Goal: Information Seeking & Learning: Find specific fact

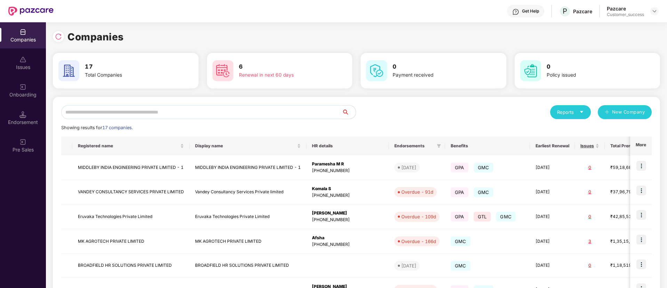
click at [203, 107] on input "text" at bounding box center [201, 112] width 281 height 14
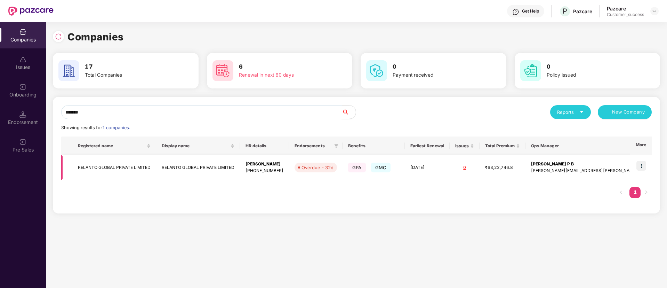
type input "*******"
click at [220, 165] on td "RELANTO GLOBAL PRIVATE LIMITED" at bounding box center [198, 167] width 84 height 25
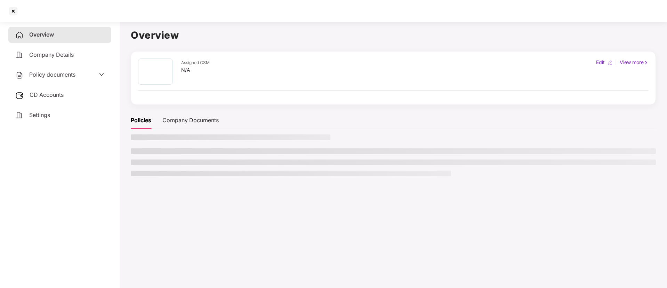
click at [220, 165] on ul at bounding box center [393, 162] width 525 height 28
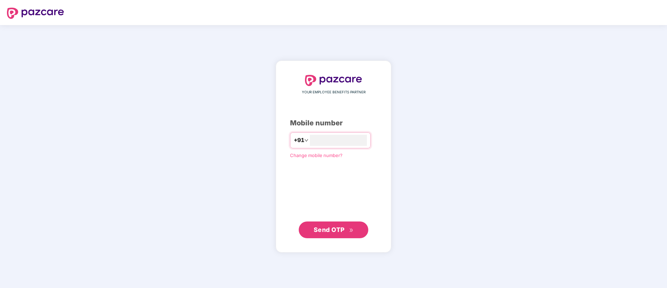
type input "**********"
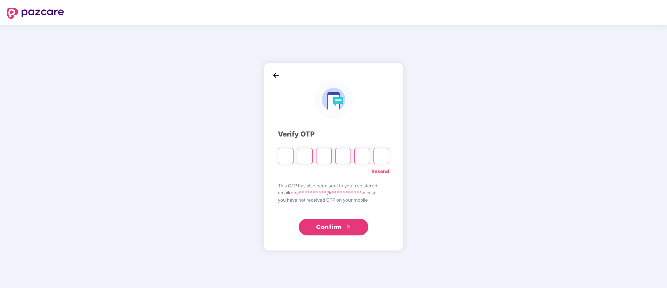
type input "*"
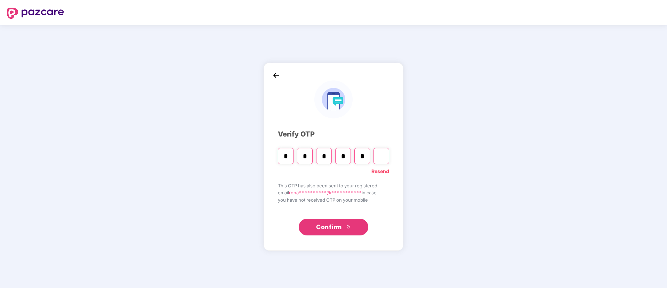
type input "*"
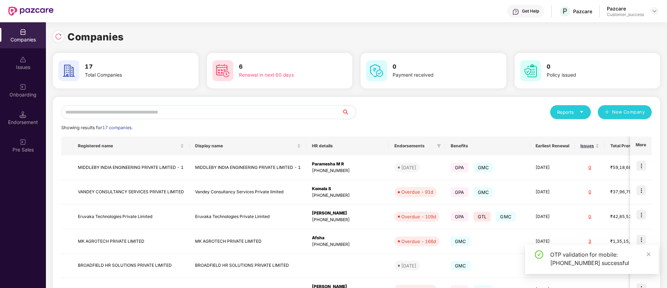
click at [161, 113] on input "text" at bounding box center [201, 112] width 281 height 14
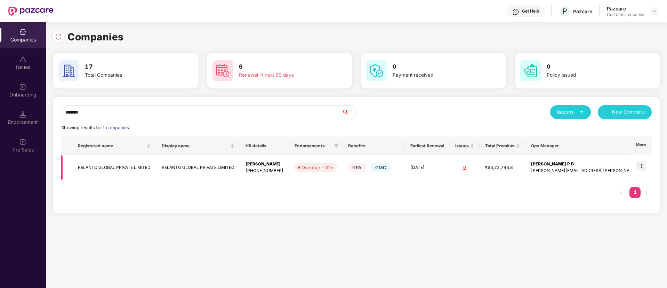
type input "*******"
click at [638, 166] on img at bounding box center [642, 166] width 10 height 10
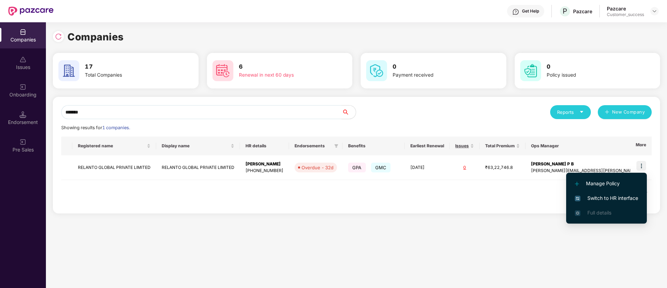
click at [605, 195] on span "Switch to HR interface" at bounding box center [606, 198] width 63 height 8
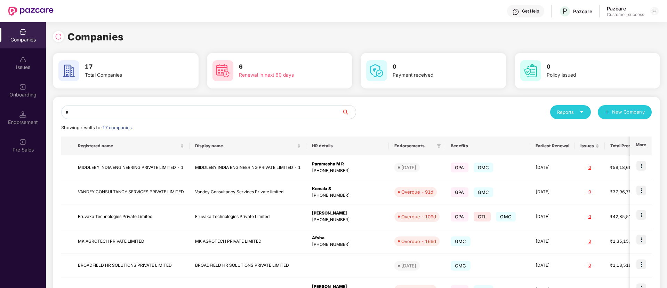
click at [191, 113] on input "*" at bounding box center [201, 112] width 281 height 14
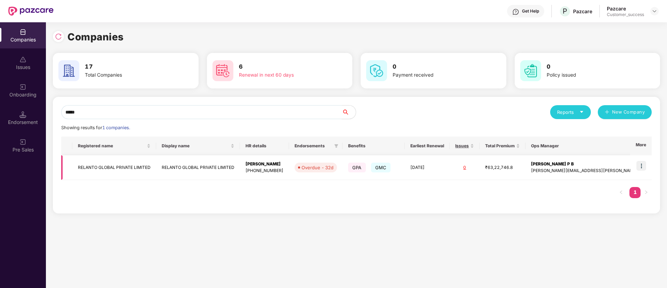
type input "*****"
click at [137, 169] on td "RELANTO GLOBAL PRIVATE LIMITED" at bounding box center [114, 167] width 84 height 25
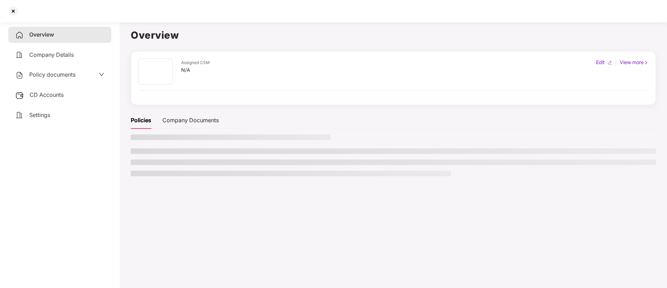
click at [137, 169] on ul at bounding box center [393, 162] width 525 height 28
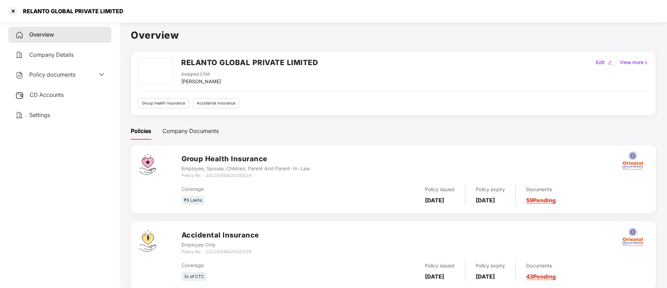
click at [74, 72] on span "Policy documents" at bounding box center [52, 74] width 46 height 7
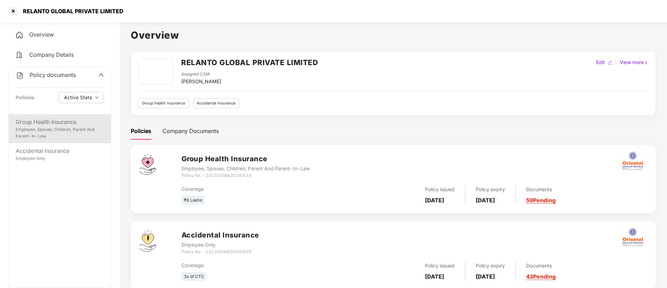
click at [55, 133] on div "Employee, Spouse, Children, Parent And Parent-In-Law" at bounding box center [60, 132] width 88 height 13
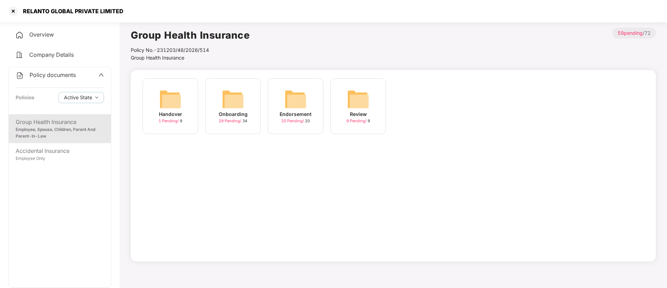
click at [305, 112] on div "Endorsement" at bounding box center [296, 114] width 32 height 8
click at [236, 111] on div "Onboarding" at bounding box center [233, 114] width 29 height 8
click at [289, 101] on img at bounding box center [296, 99] width 22 height 22
click at [224, 95] on img at bounding box center [233, 99] width 22 height 22
click at [228, 105] on img at bounding box center [233, 99] width 22 height 22
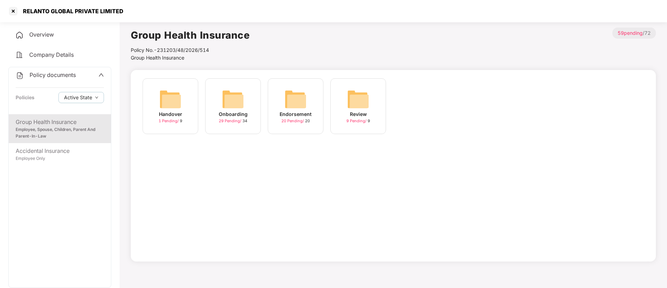
click at [288, 100] on img at bounding box center [296, 99] width 22 height 22
click at [241, 108] on img at bounding box center [233, 99] width 22 height 22
click at [290, 97] on img at bounding box center [296, 99] width 22 height 22
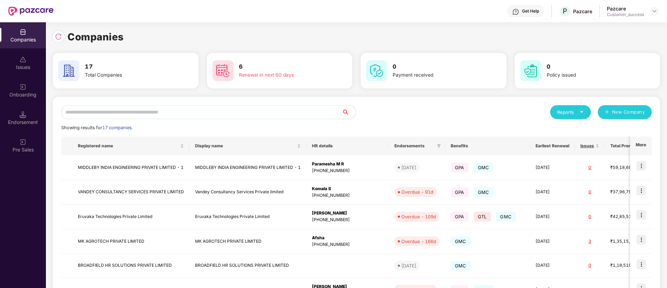
click at [206, 117] on input "text" at bounding box center [201, 112] width 281 height 14
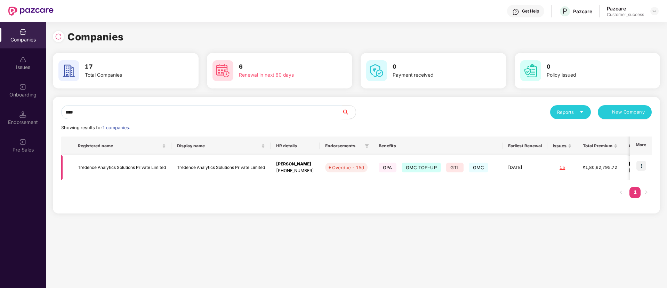
type input "****"
click at [643, 164] on img at bounding box center [642, 166] width 10 height 10
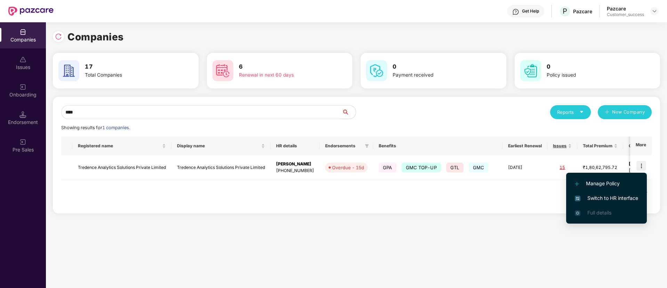
click at [607, 198] on span "Switch to HR interface" at bounding box center [606, 198] width 63 height 8
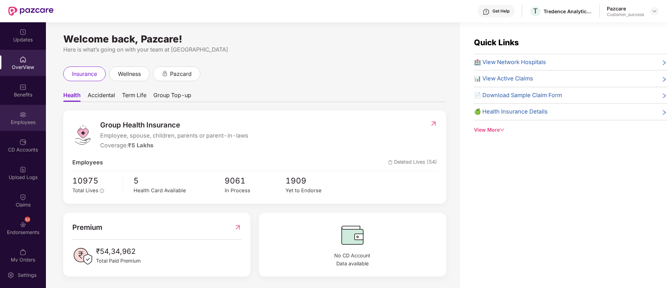
click at [20, 117] on img at bounding box center [22, 114] width 7 height 7
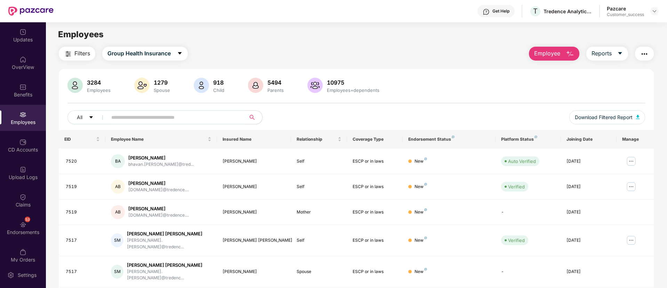
paste input "****"
click at [147, 117] on input "****" at bounding box center [173, 117] width 125 height 10
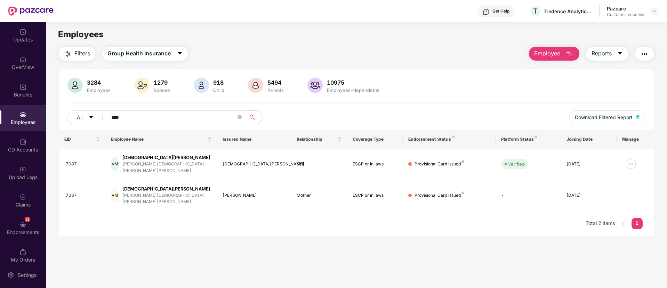
paste input "text"
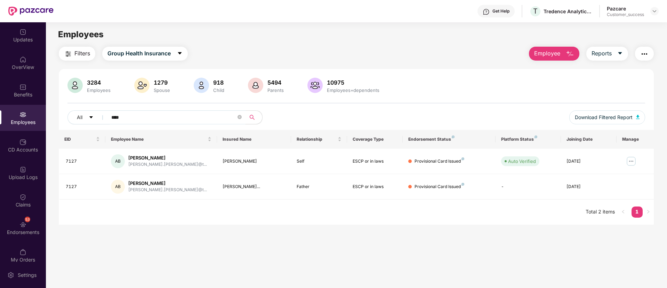
paste input "text"
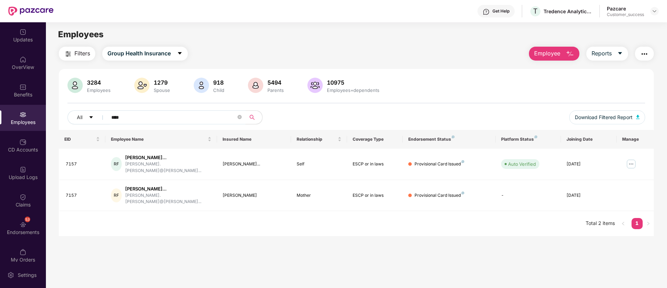
paste input "text"
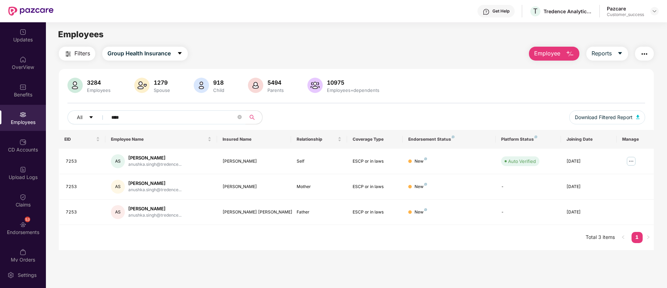
paste input "text"
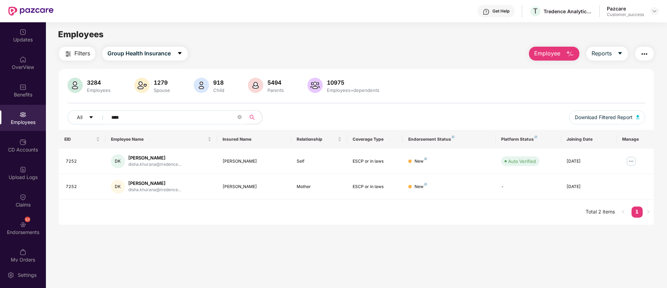
paste input "text"
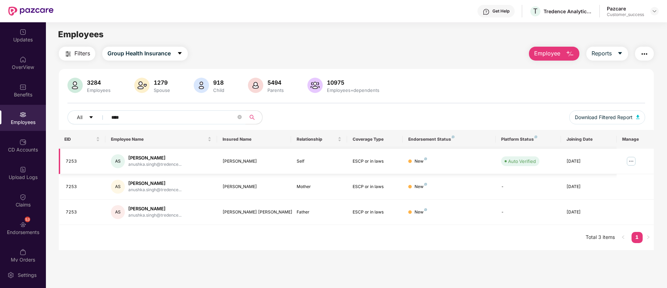
paste input "text"
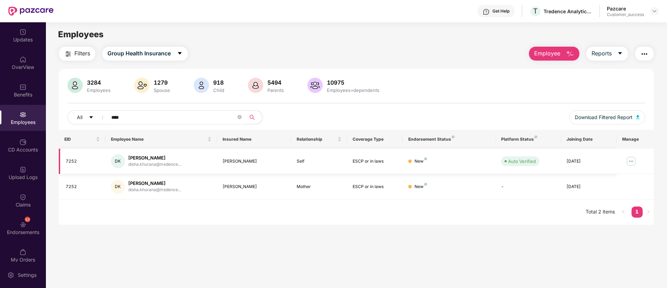
paste input "text"
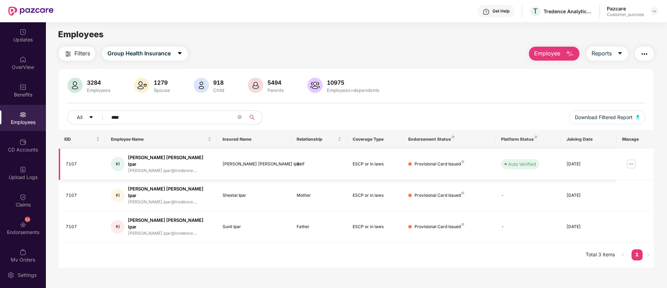
paste input "text"
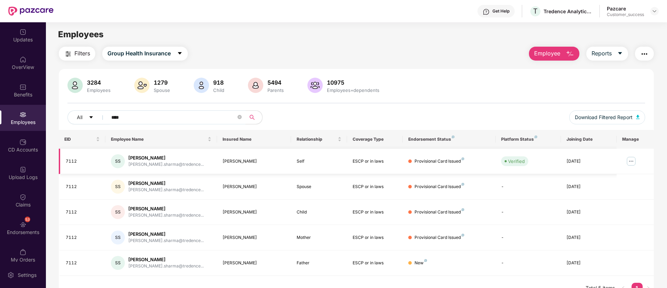
scroll to position [22, 0]
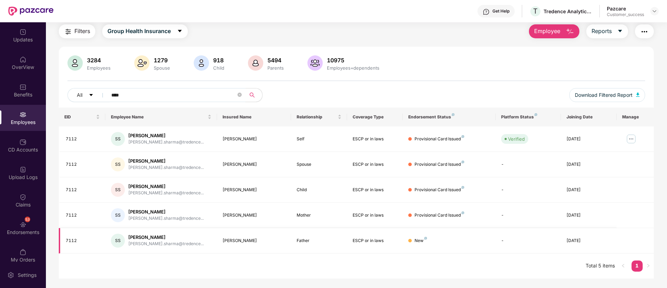
paste input "text"
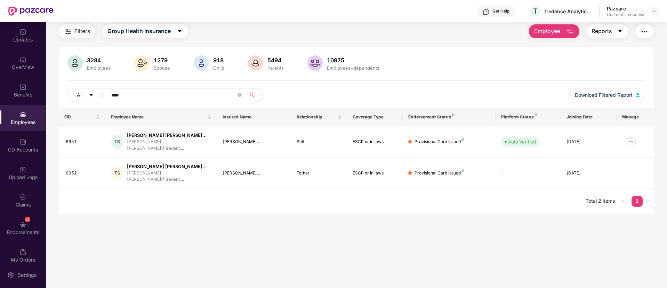
click at [620, 31] on icon "caret-down" at bounding box center [620, 31] width 4 height 2
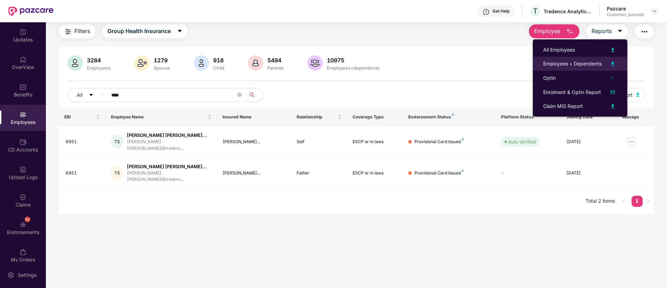
click at [613, 60] on img at bounding box center [613, 63] width 8 height 8
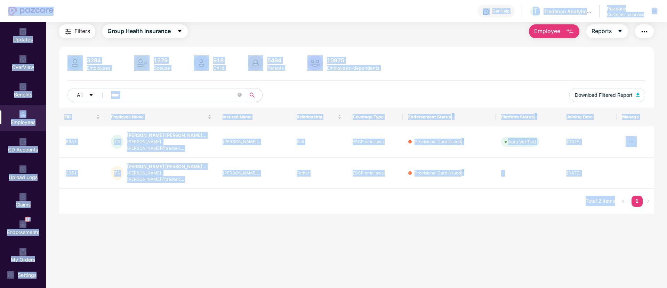
click at [139, 93] on input "****" at bounding box center [173, 95] width 125 height 10
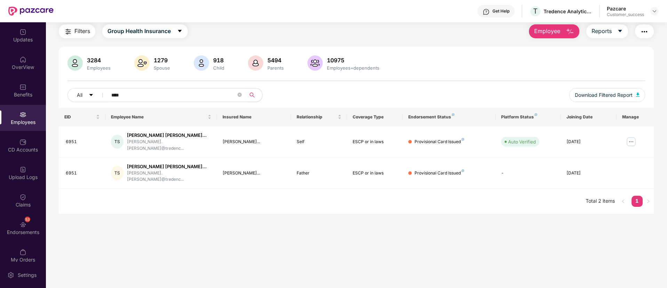
paste input "text"
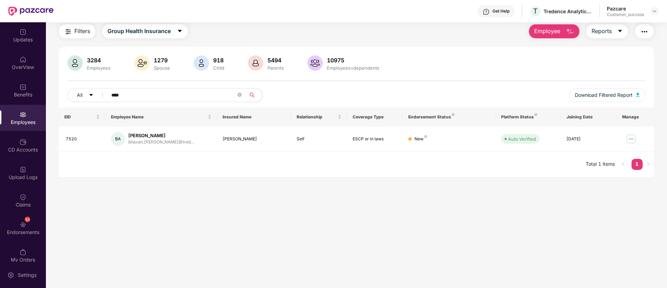
paste input "text"
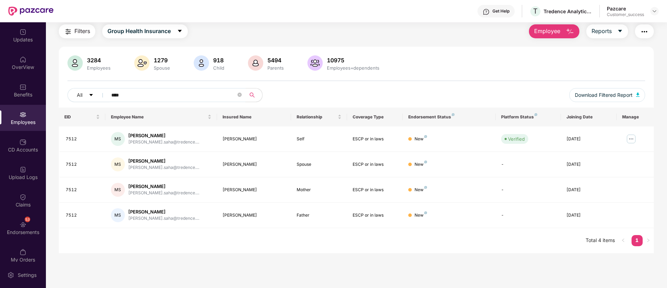
paste input "text"
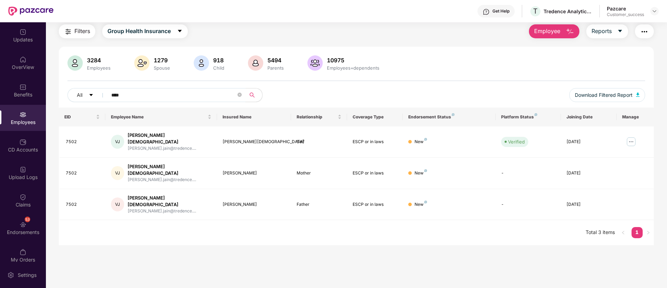
paste input "text"
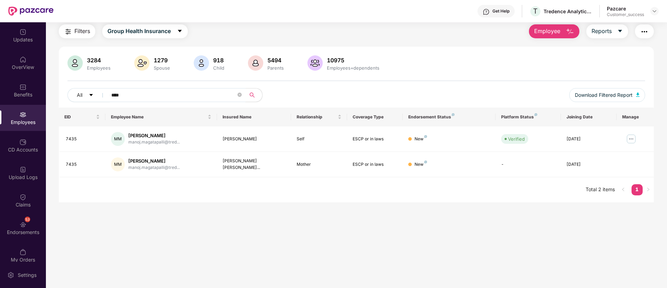
paste input "text"
type input "****"
